Goal: Task Accomplishment & Management: Manage account settings

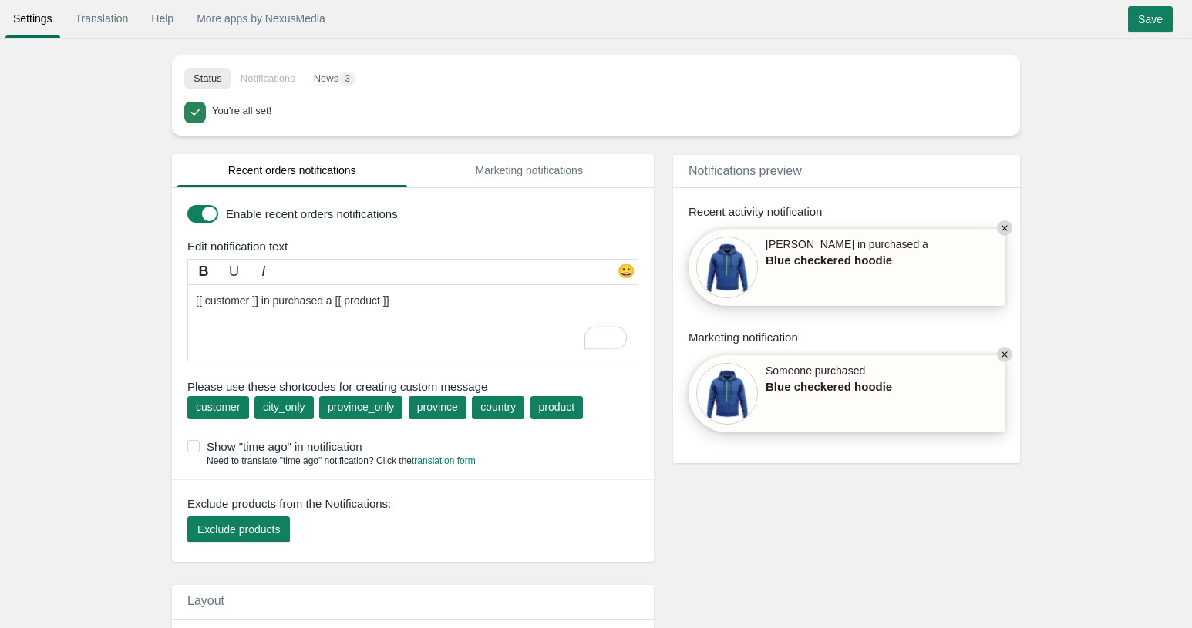
click at [725, 43] on div "Status Notifications News 3 You're all set! Release EasySearch Introducing “My …" at bounding box center [596, 68] width 848 height 136
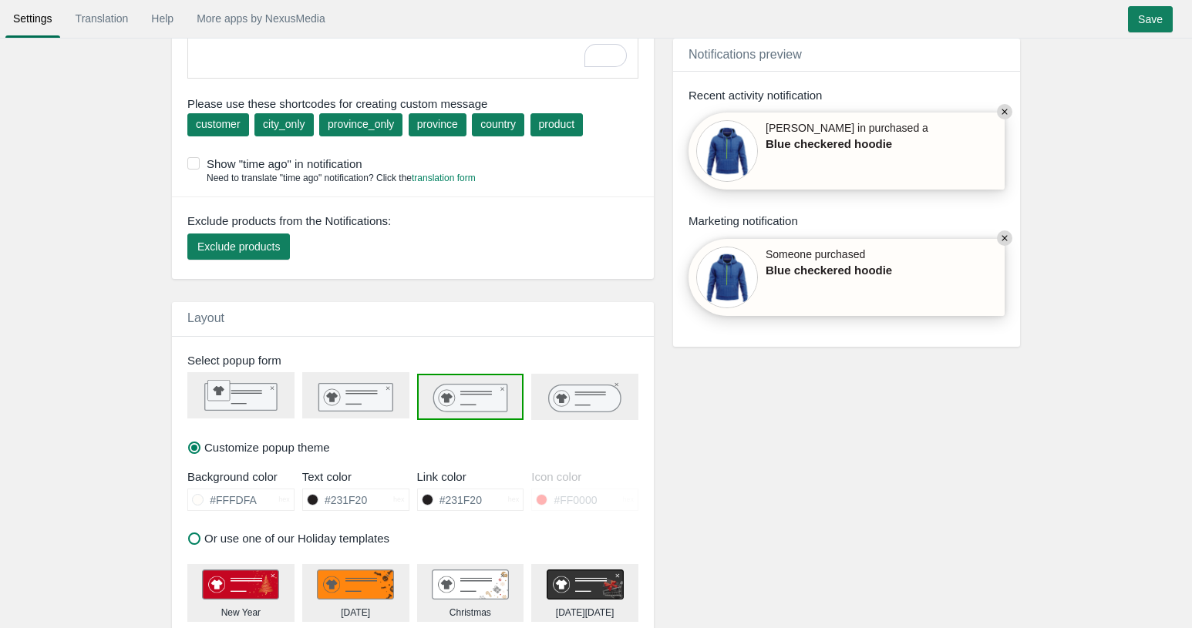
scroll to position [308, 0]
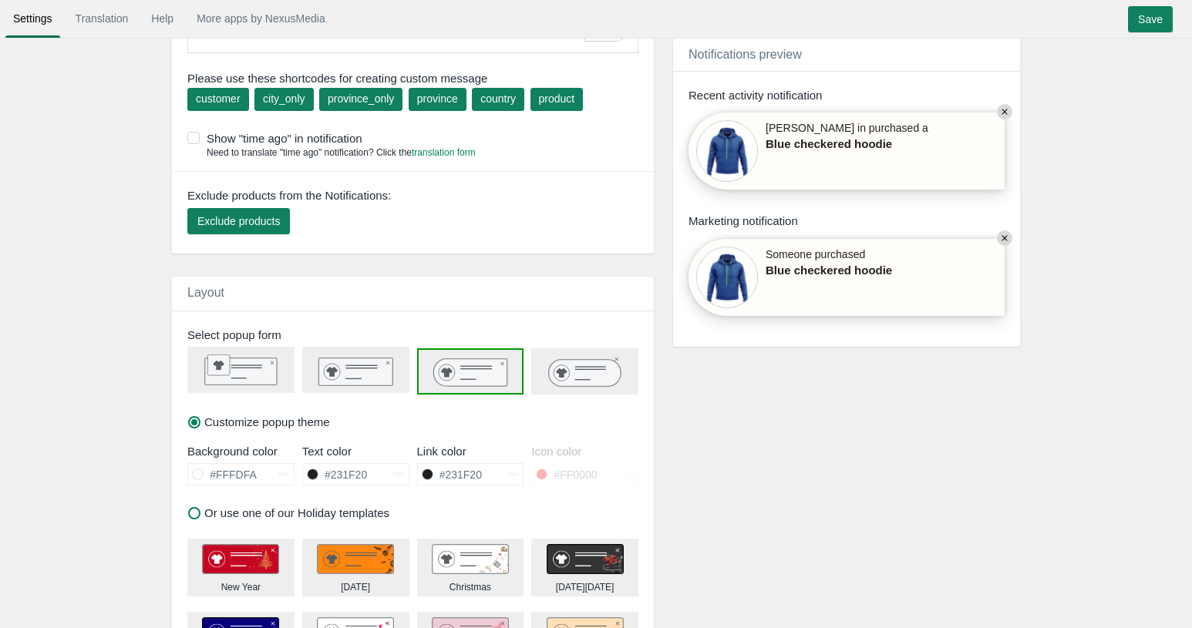
click at [537, 388] on div at bounding box center [584, 371] width 107 height 46
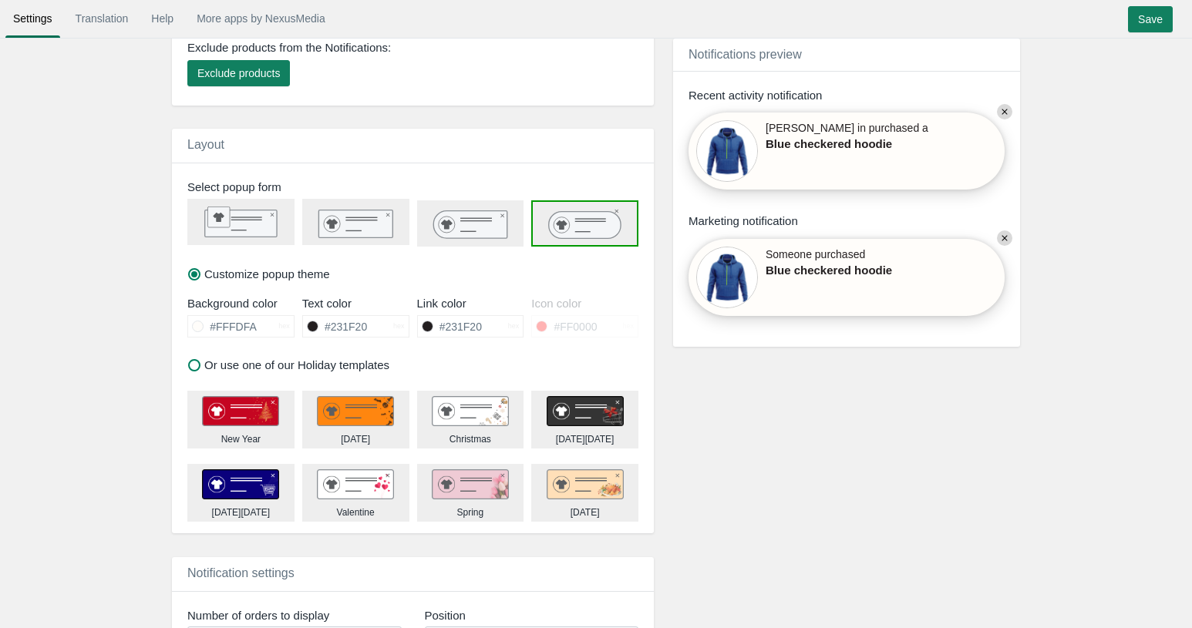
scroll to position [463, 0]
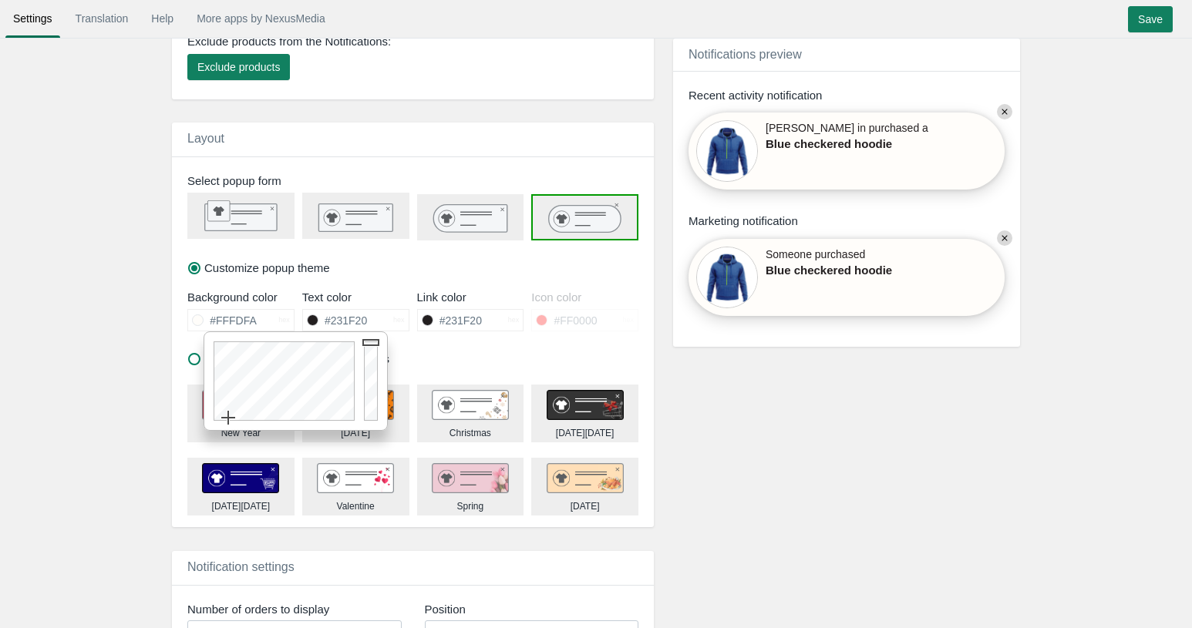
click at [263, 325] on input "#FFFDFA" at bounding box center [241, 320] width 75 height 21
click at [106, 333] on form "Recent orders notifications Marketing notifications Enable recent orders notifi…" at bounding box center [596, 381] width 1192 height 1355
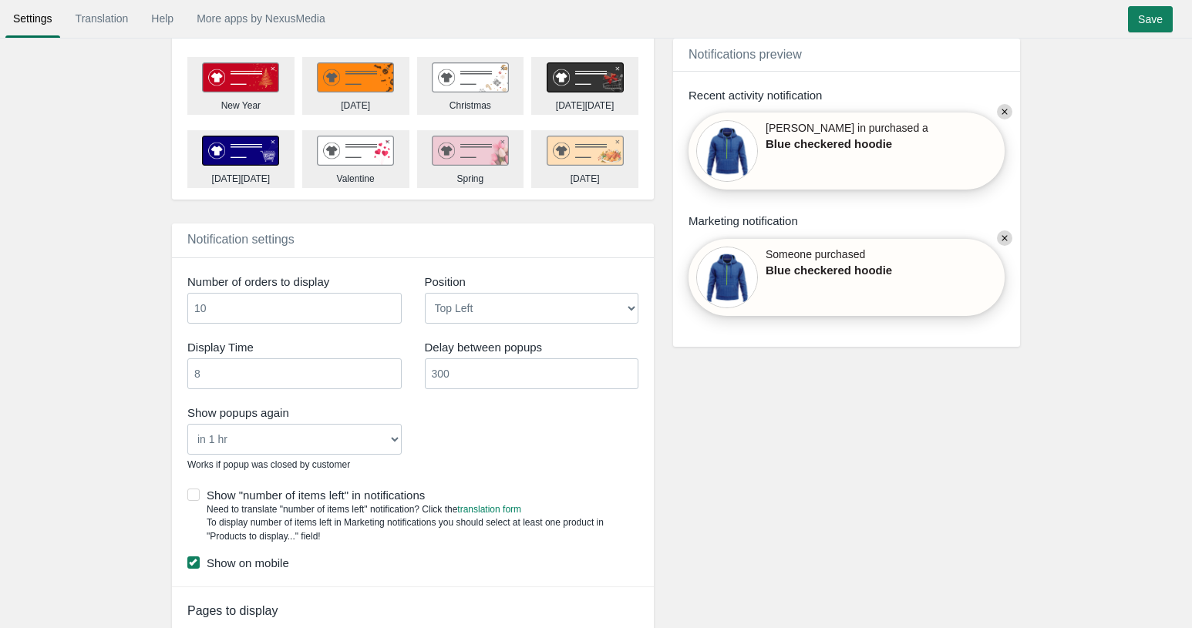
scroll to position [796, 0]
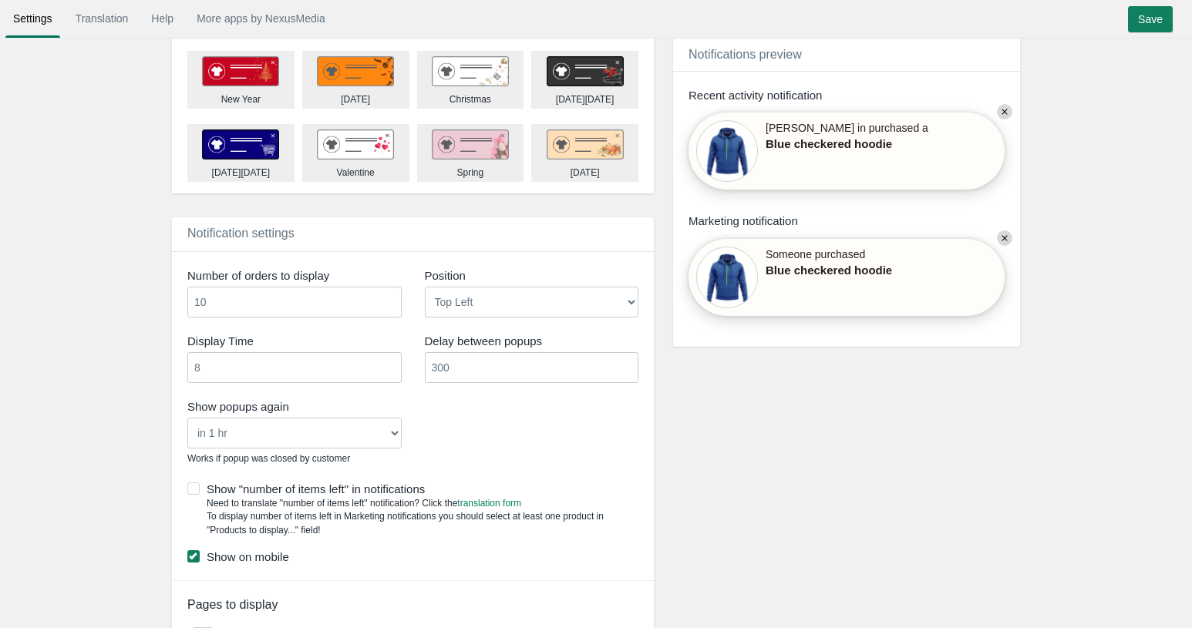
click at [469, 308] on select "Bottom Left Bottom Right Top Left Top Right" at bounding box center [532, 302] width 214 height 31
select select "bottom_left"
click at [425, 287] on select "Bottom Left Bottom Right Top Left Top Right" at bounding box center [532, 302] width 214 height 31
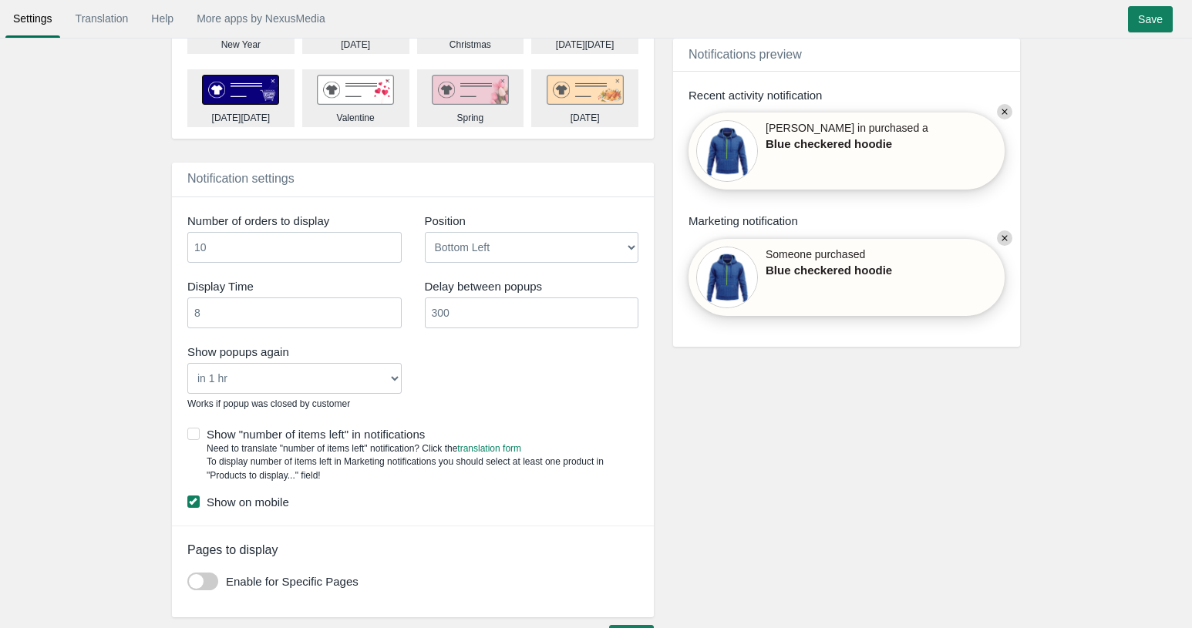
scroll to position [894, 0]
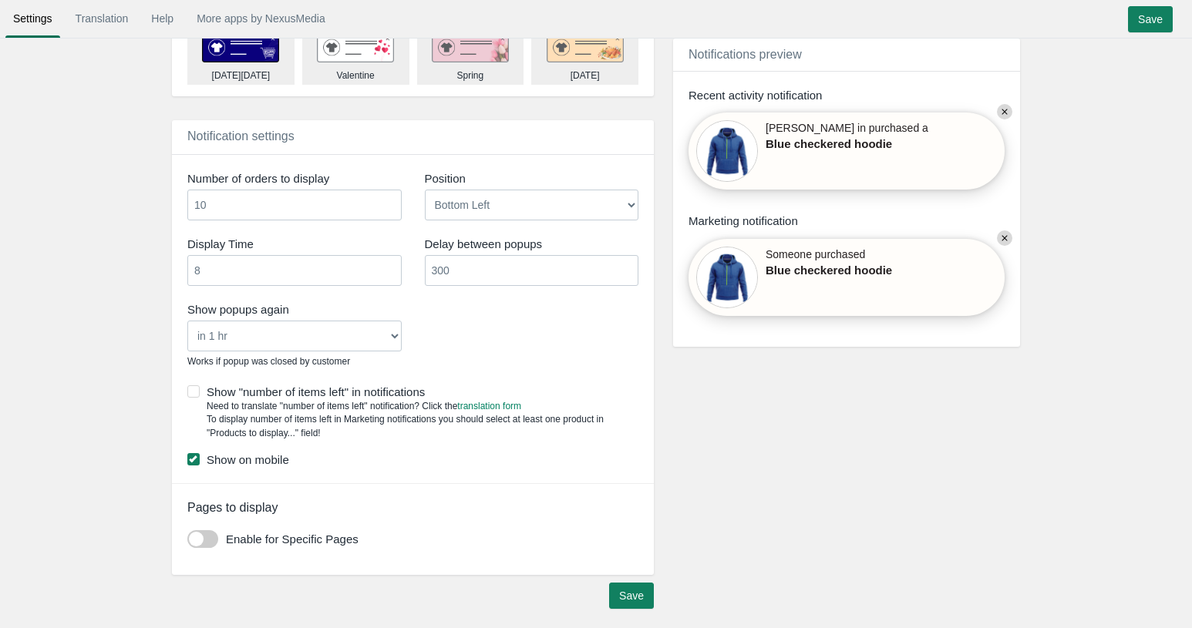
click at [372, 338] on select "Never in 1 hr in 4 hrs in 8 hrs in 24 hrs" at bounding box center [294, 336] width 214 height 31
drag, startPoint x: 712, startPoint y: 428, endPoint x: 897, endPoint y: 505, distance: 200.4
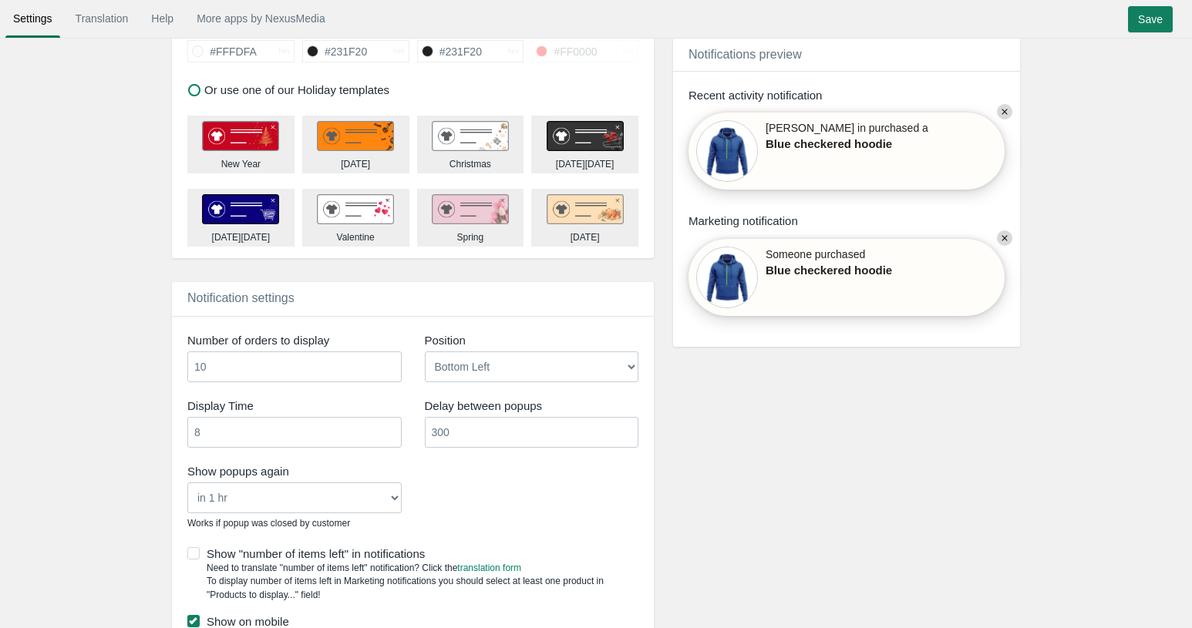
scroll to position [0, 0]
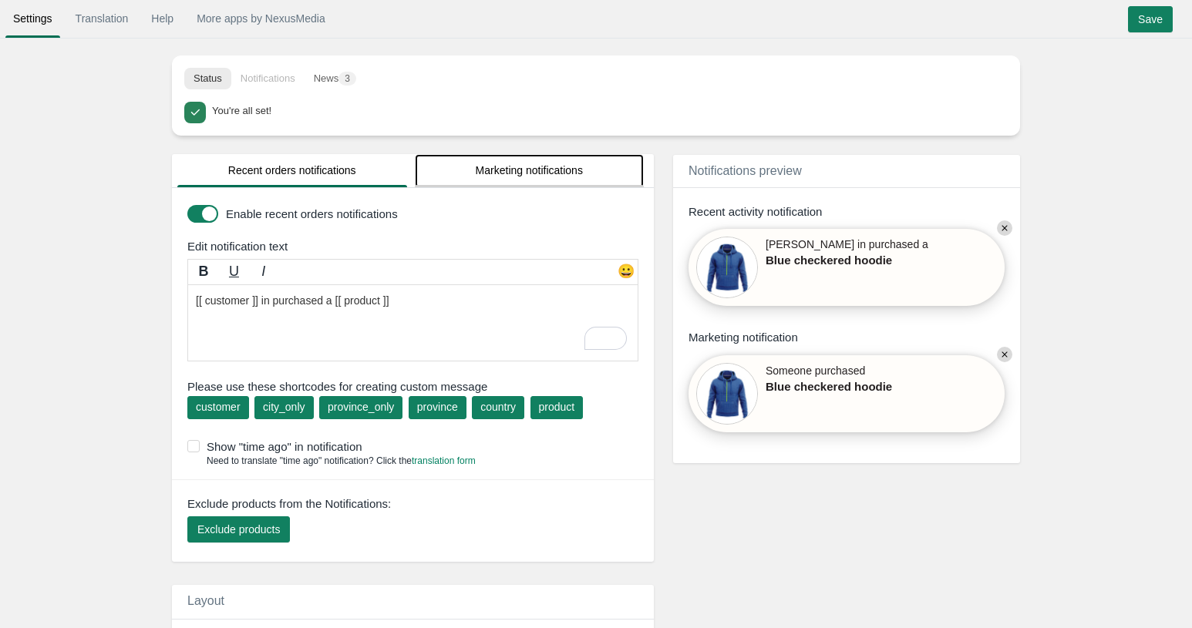
click at [563, 177] on link "Marketing notifications" at bounding box center [530, 170] width 230 height 33
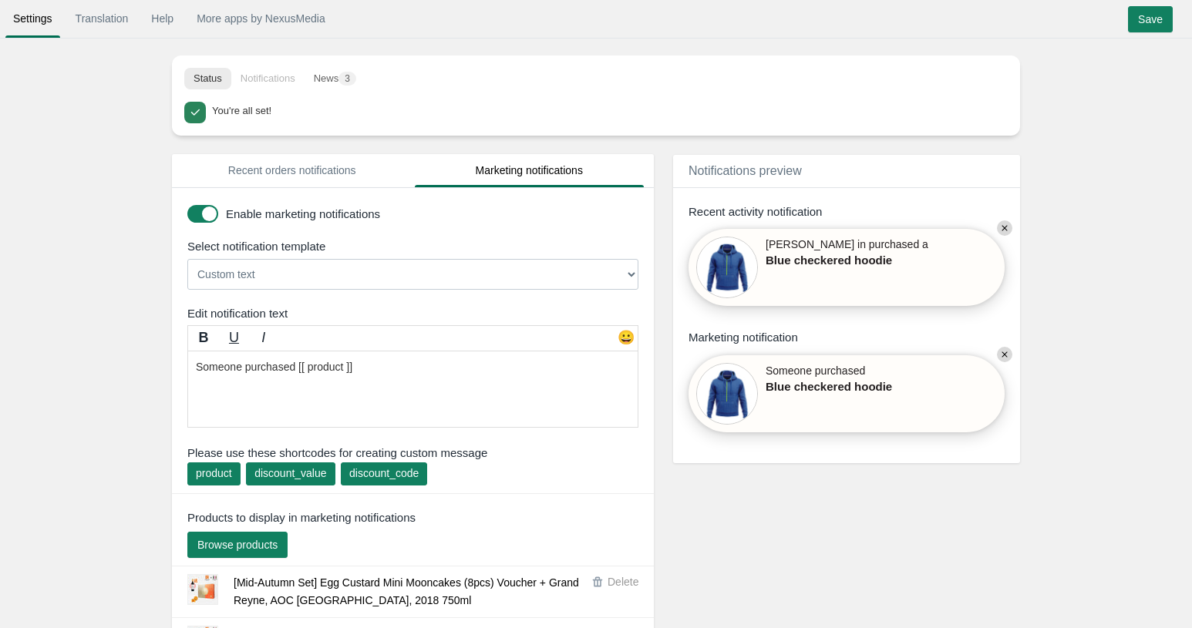
click at [305, 273] on select "Custom text [[discount_value]] OFF everything! Hurry, the offer expires soon! U…" at bounding box center [412, 274] width 451 height 31
click at [325, 166] on link "Recent orders notifications" at bounding box center [292, 170] width 230 height 33
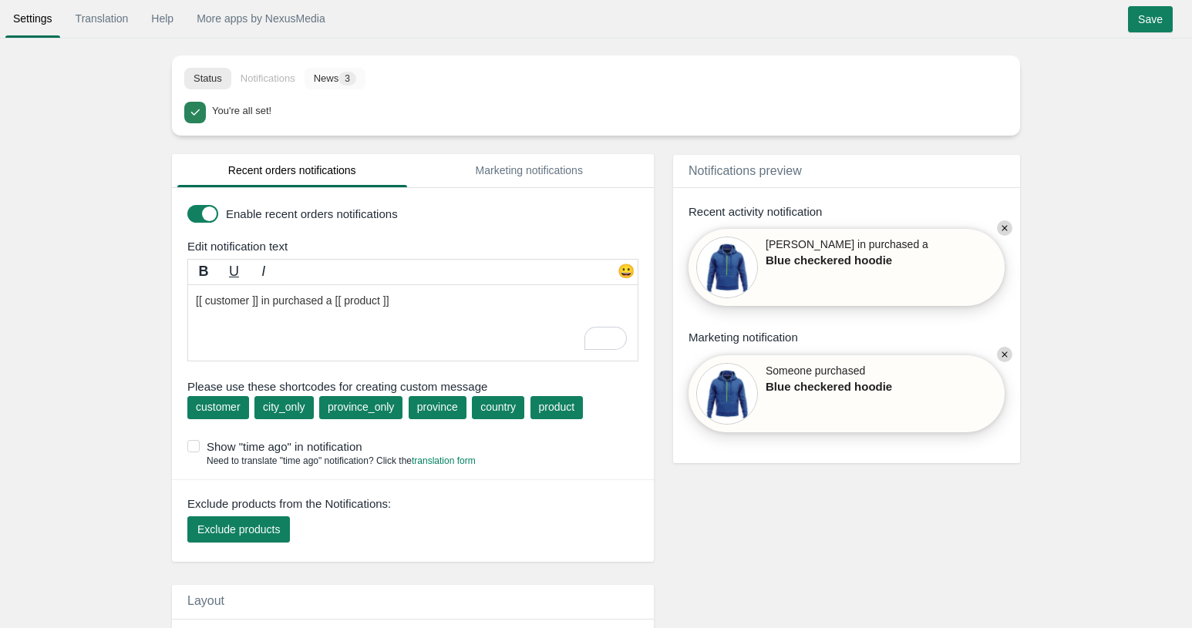
click at [341, 89] on button "News 3" at bounding box center [334, 79] width 61 height 22
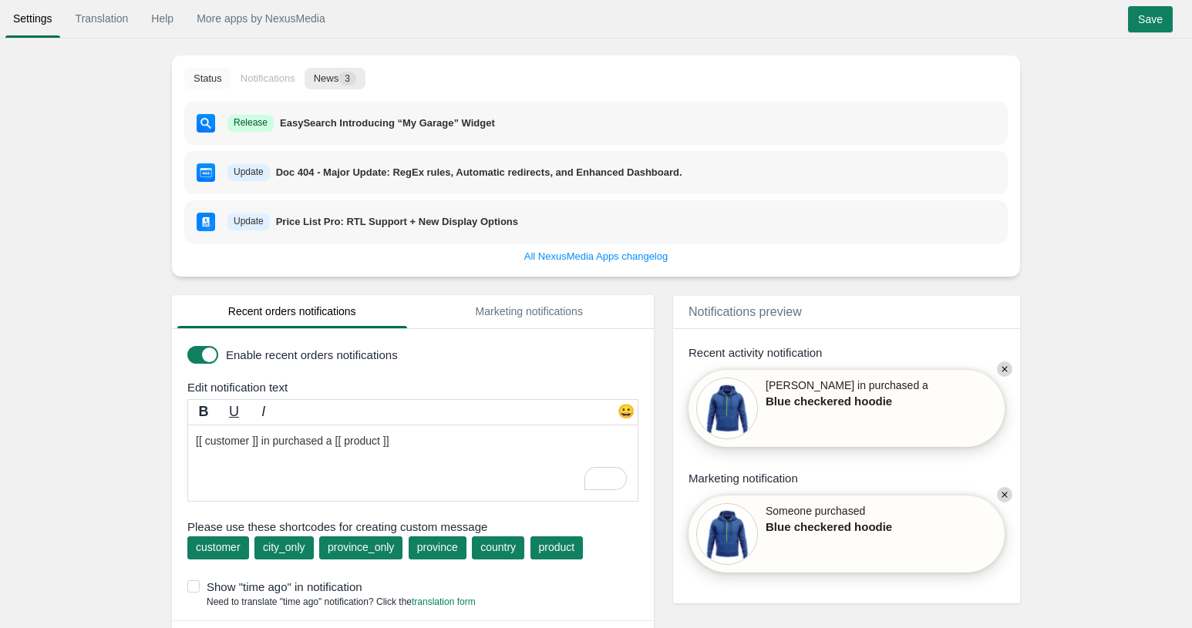
click at [192, 76] on button "Status" at bounding box center [207, 79] width 47 height 22
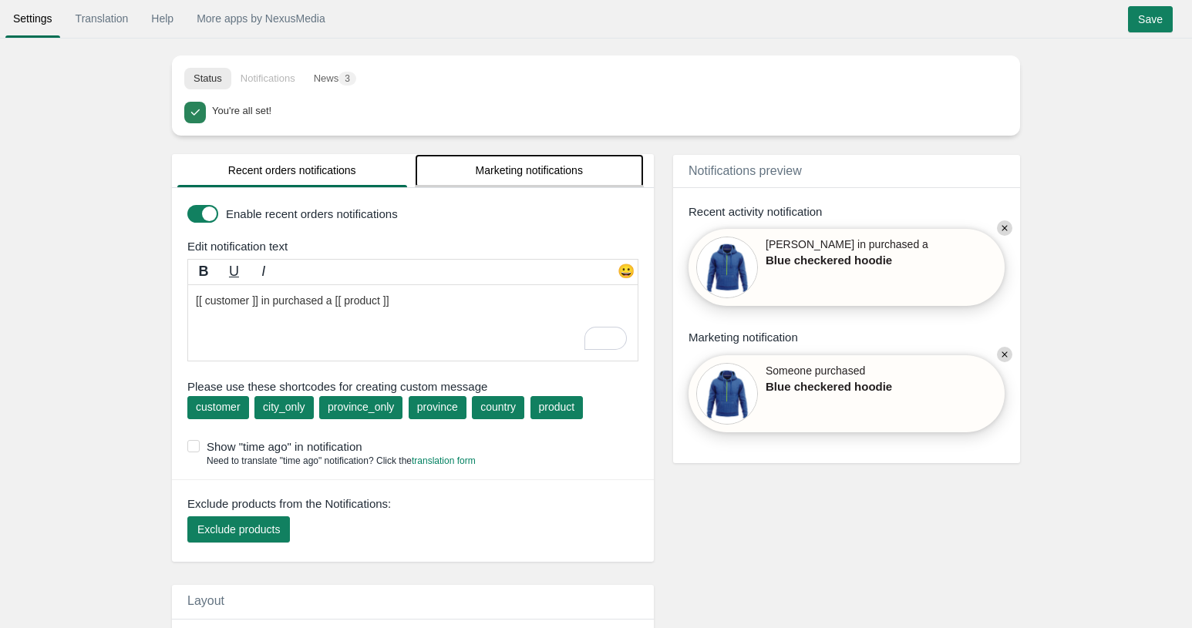
click at [445, 177] on link "Marketing notifications" at bounding box center [530, 170] width 230 height 33
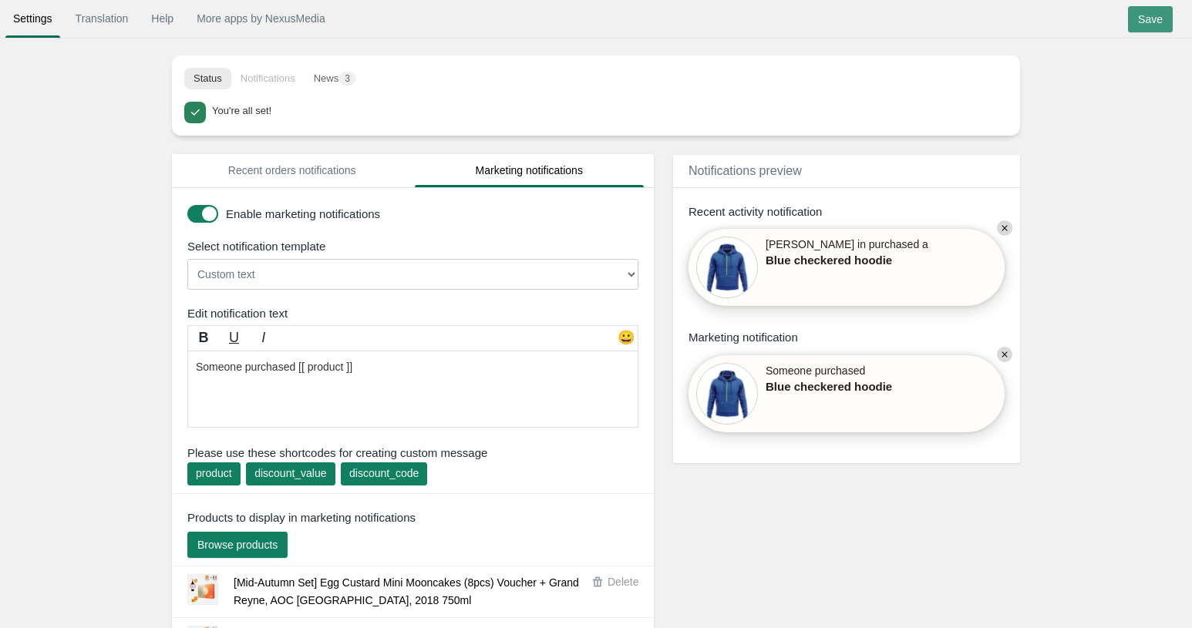
click at [1134, 11] on input "Save" at bounding box center [1150, 19] width 45 height 26
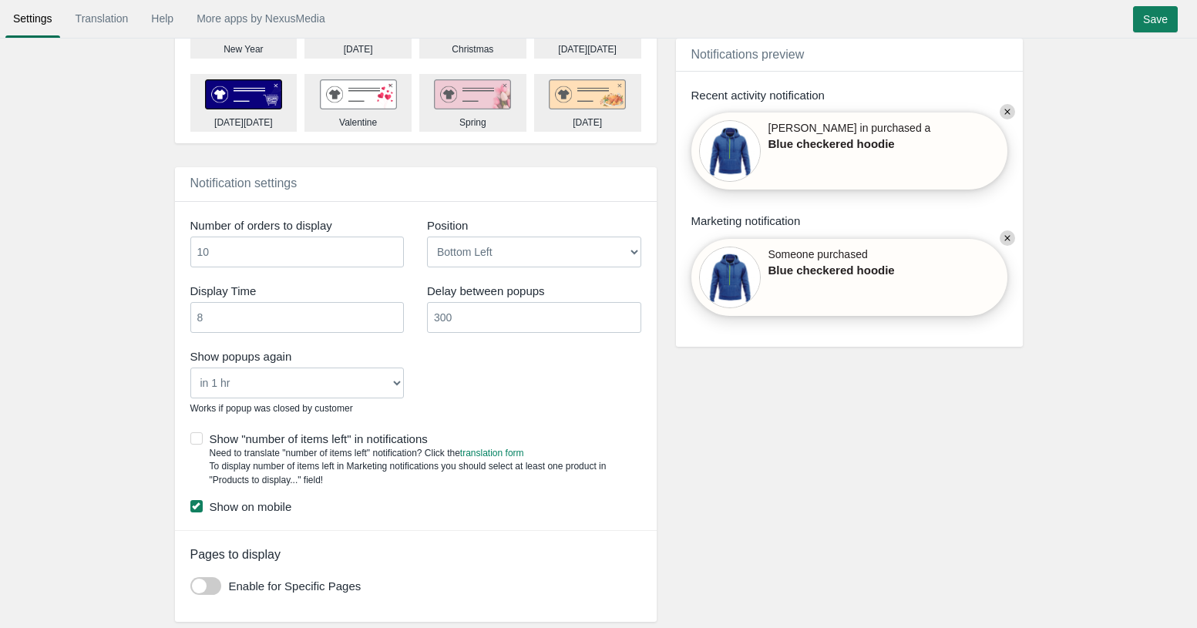
scroll to position [894, 0]
